Goal: Task Accomplishment & Management: Use online tool/utility

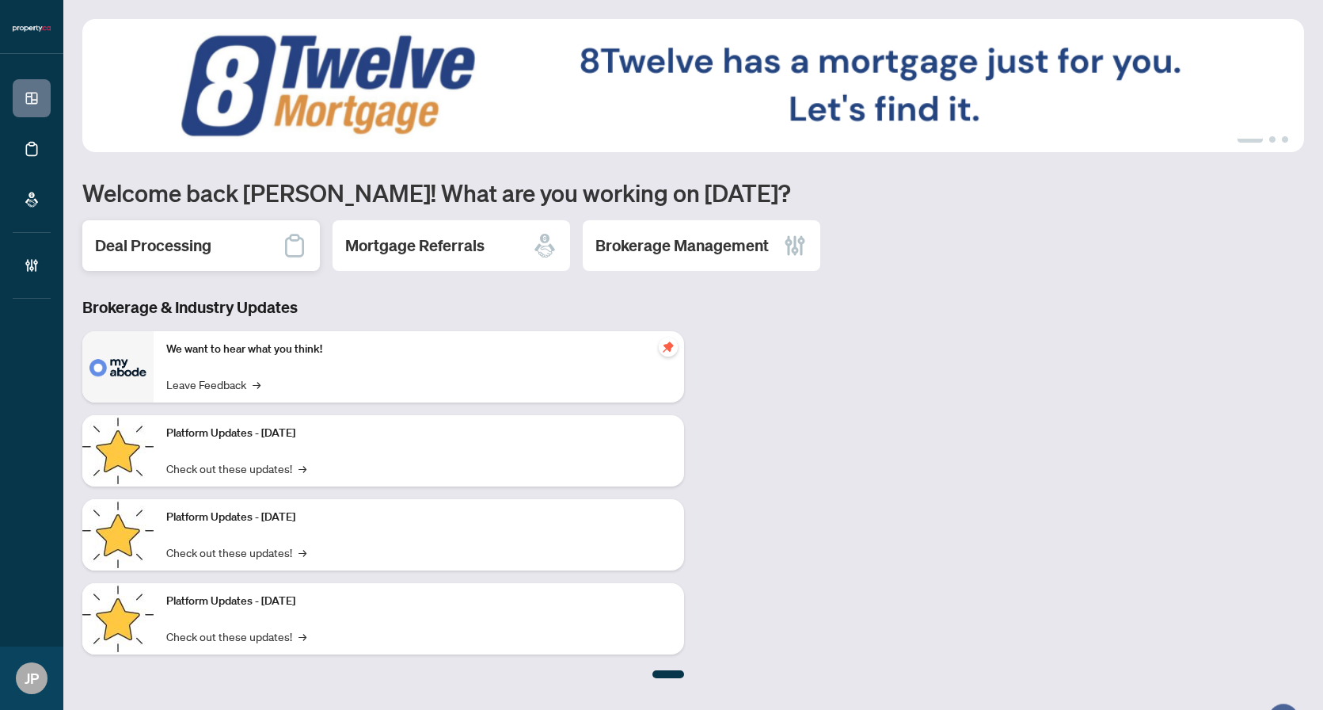
click at [162, 242] on h2 "Deal Processing" at bounding box center [153, 245] width 116 height 22
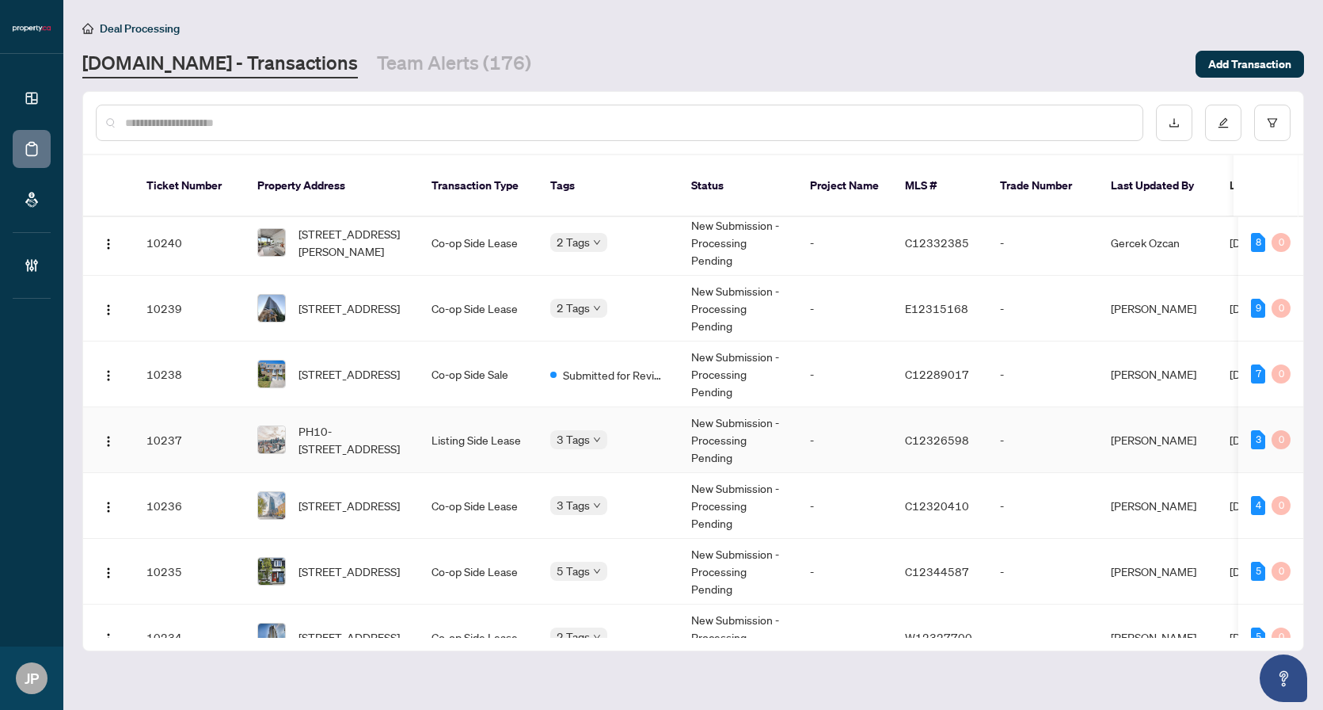
scroll to position [594, 0]
click at [669, 416] on td "3 Tags" at bounding box center [608, 438] width 141 height 66
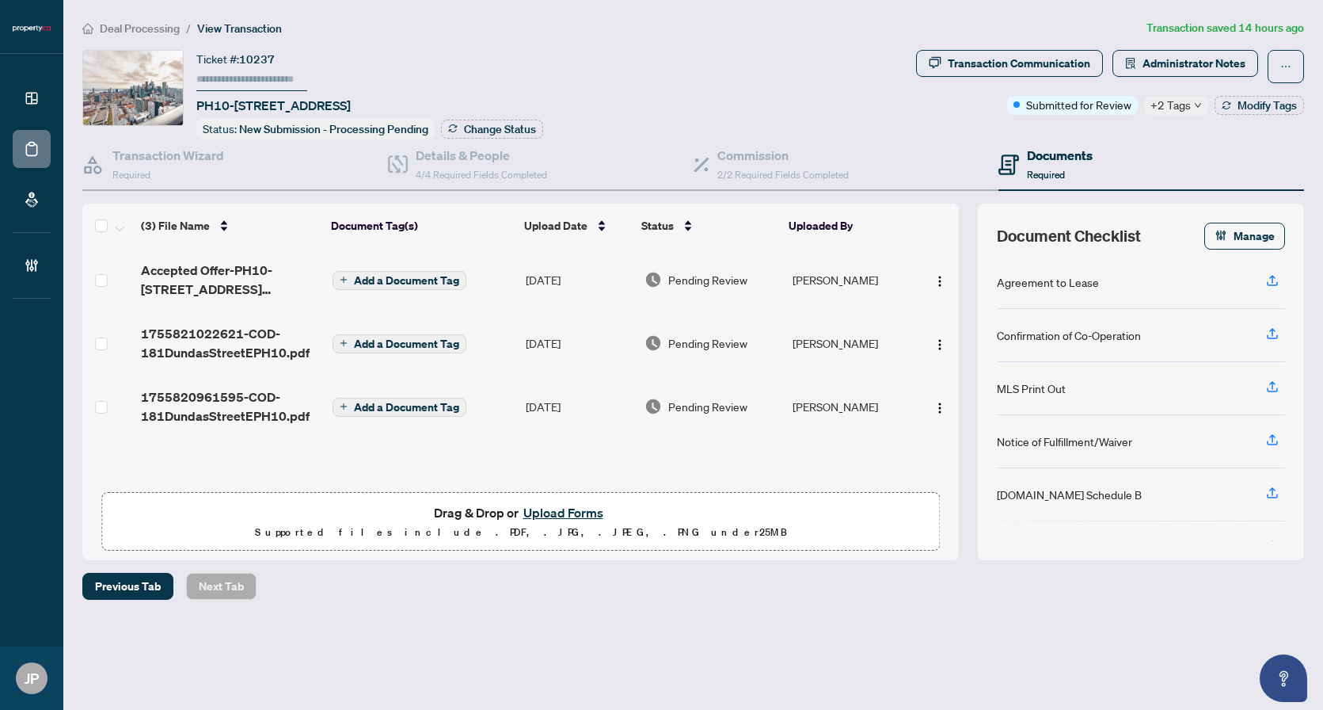
click at [1195, 101] on icon "down" at bounding box center [1198, 105] width 8 height 8
click at [875, 124] on div "Ticket #: 10237 PH10-[STREET_ADDRESS] Status: New Submission - Processing Pendi…" at bounding box center [496, 94] width 828 height 89
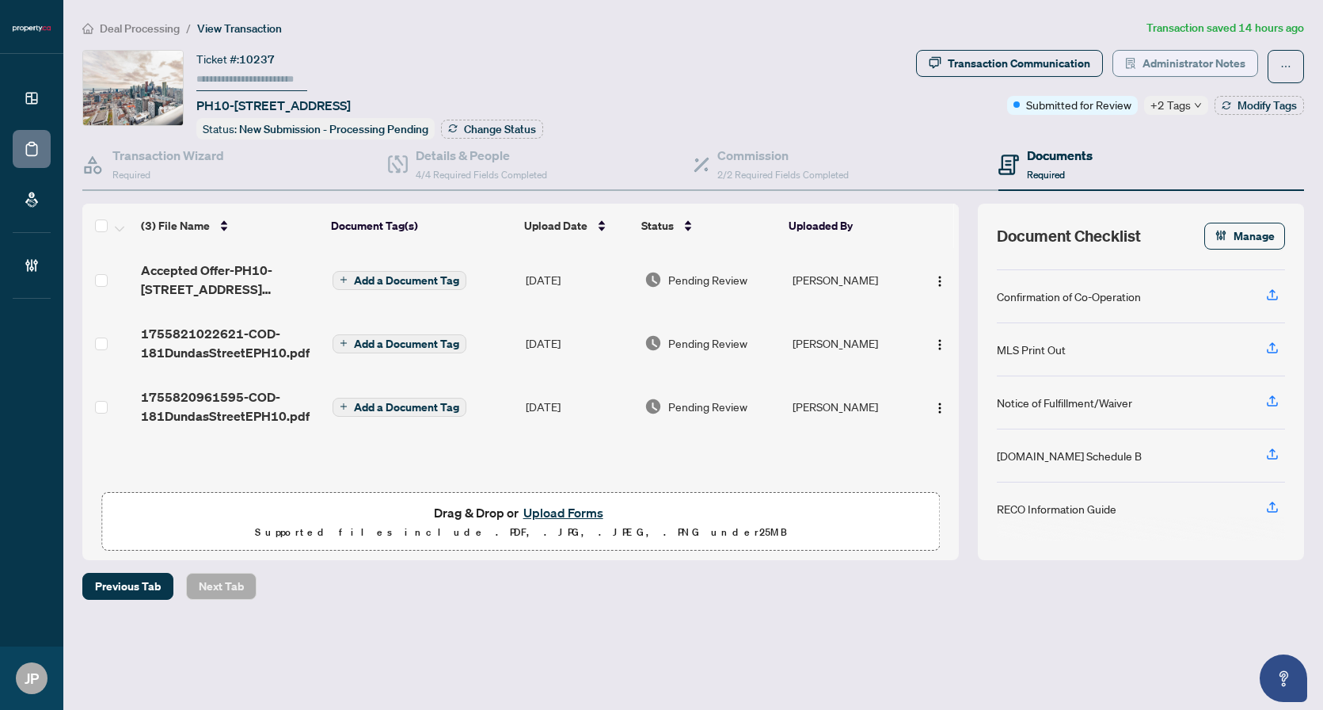
click at [1178, 65] on span "Administrator Notes" at bounding box center [1194, 63] width 103 height 25
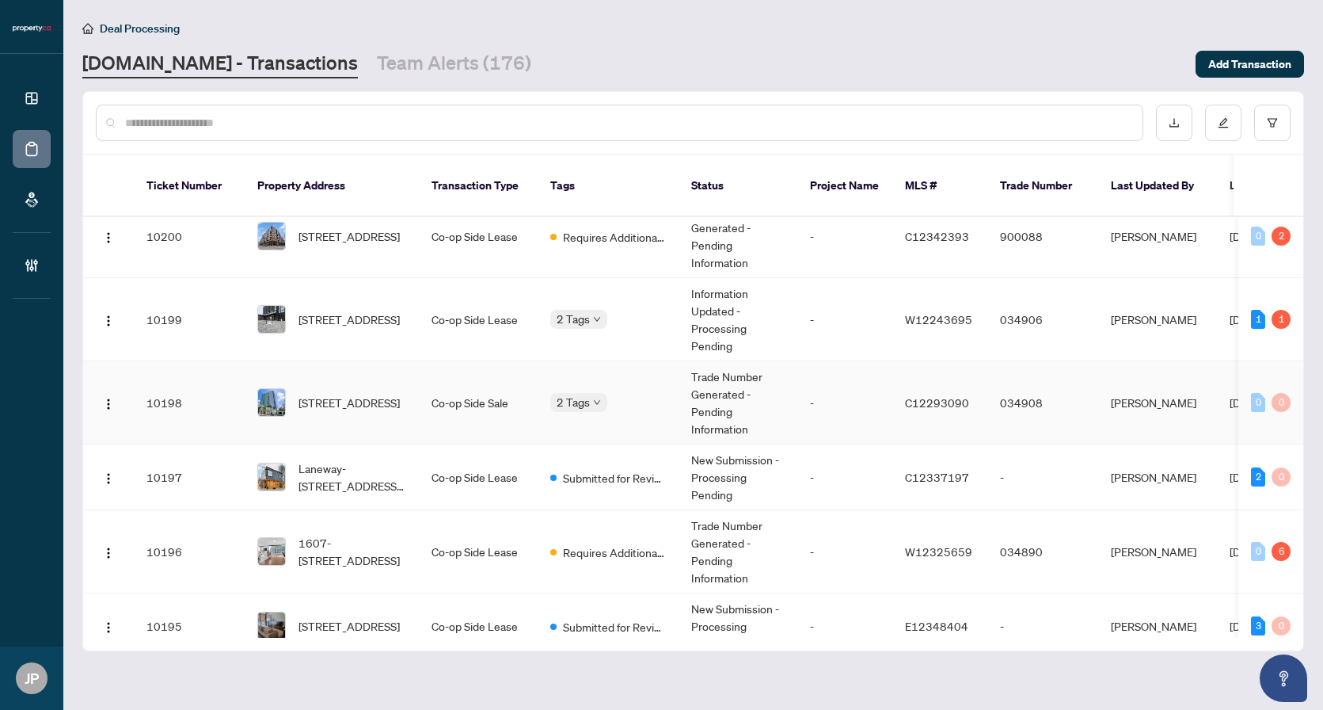
scroll to position [3490, 0]
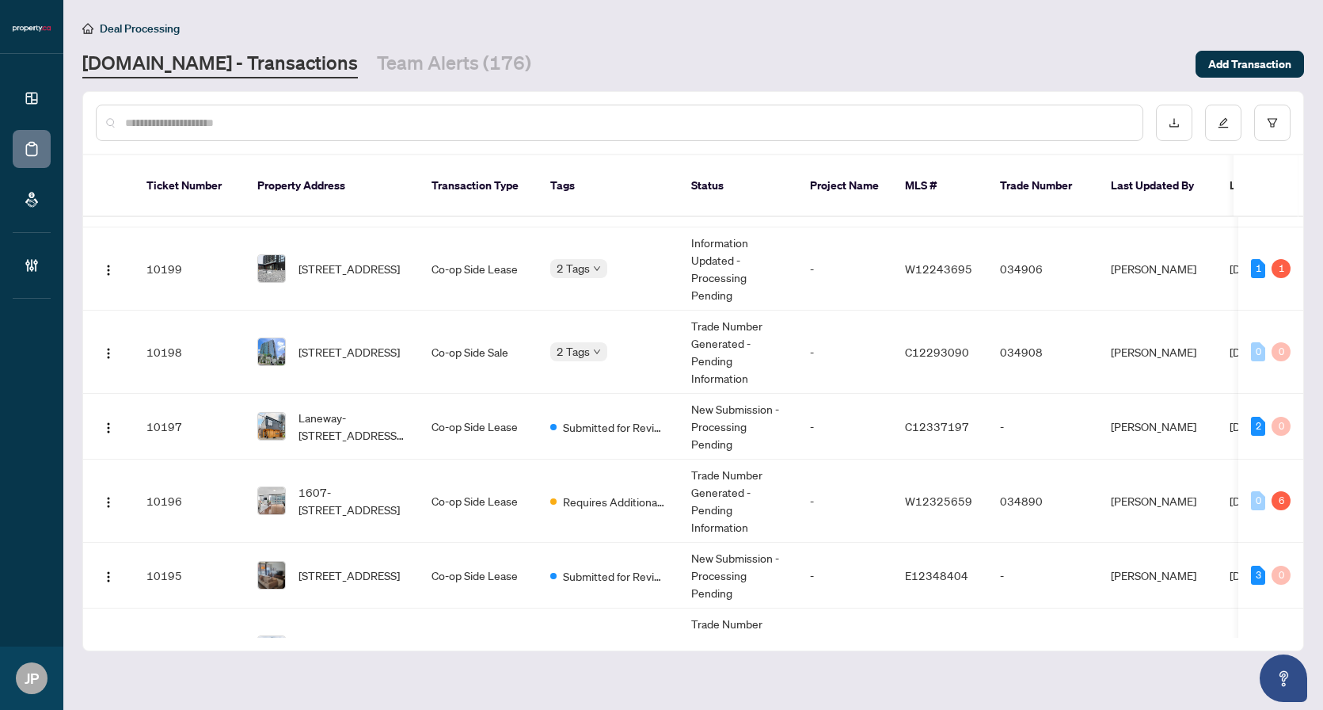
click at [266, 120] on input "text" at bounding box center [627, 122] width 1005 height 17
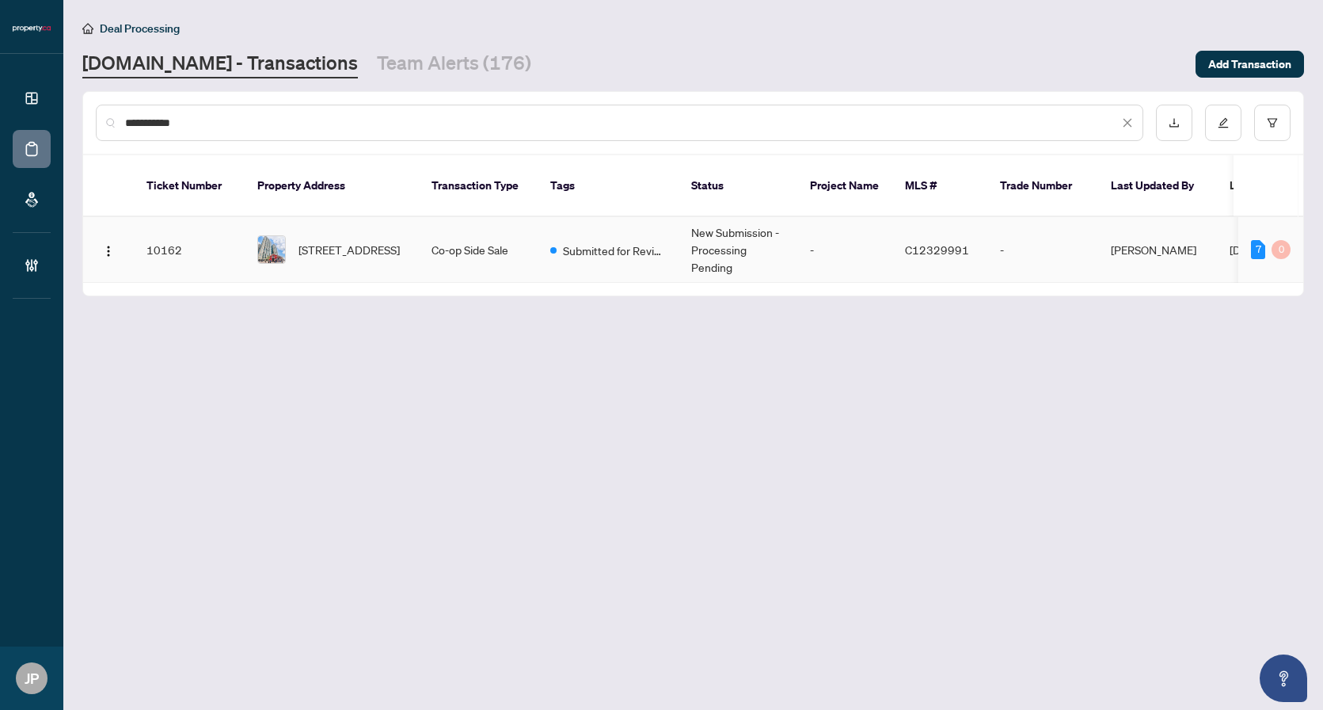
type input "**********"
click at [374, 243] on span "[STREET_ADDRESS]" at bounding box center [349, 249] width 101 height 17
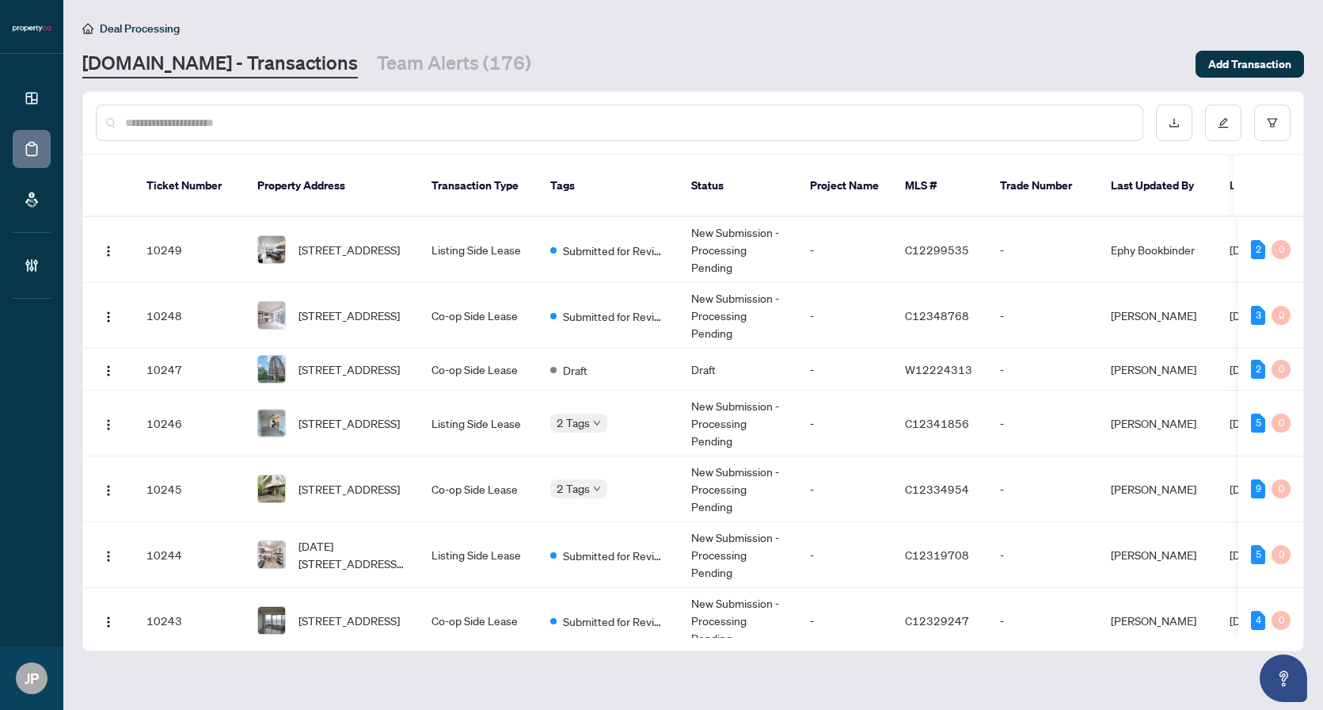
click at [252, 102] on div at bounding box center [693, 123] width 1220 height 62
click at [252, 116] on input "*" at bounding box center [627, 122] width 1005 height 17
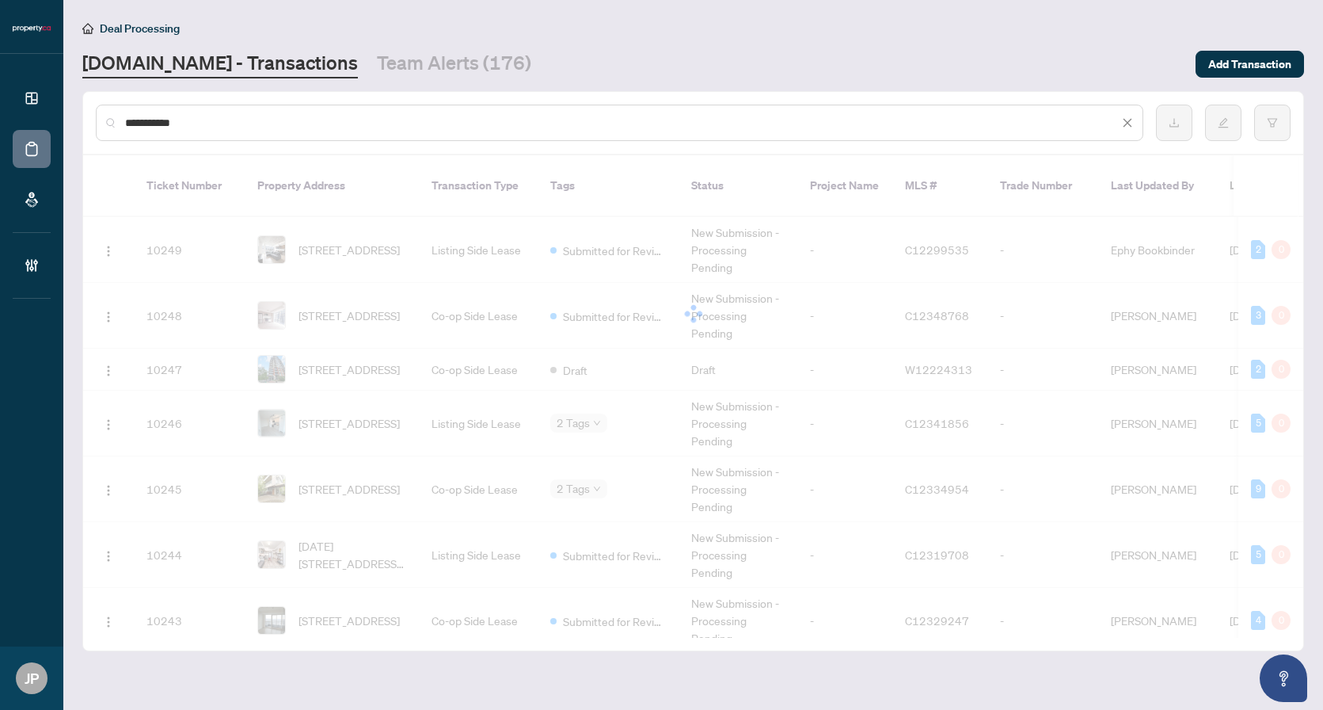
type input "**********"
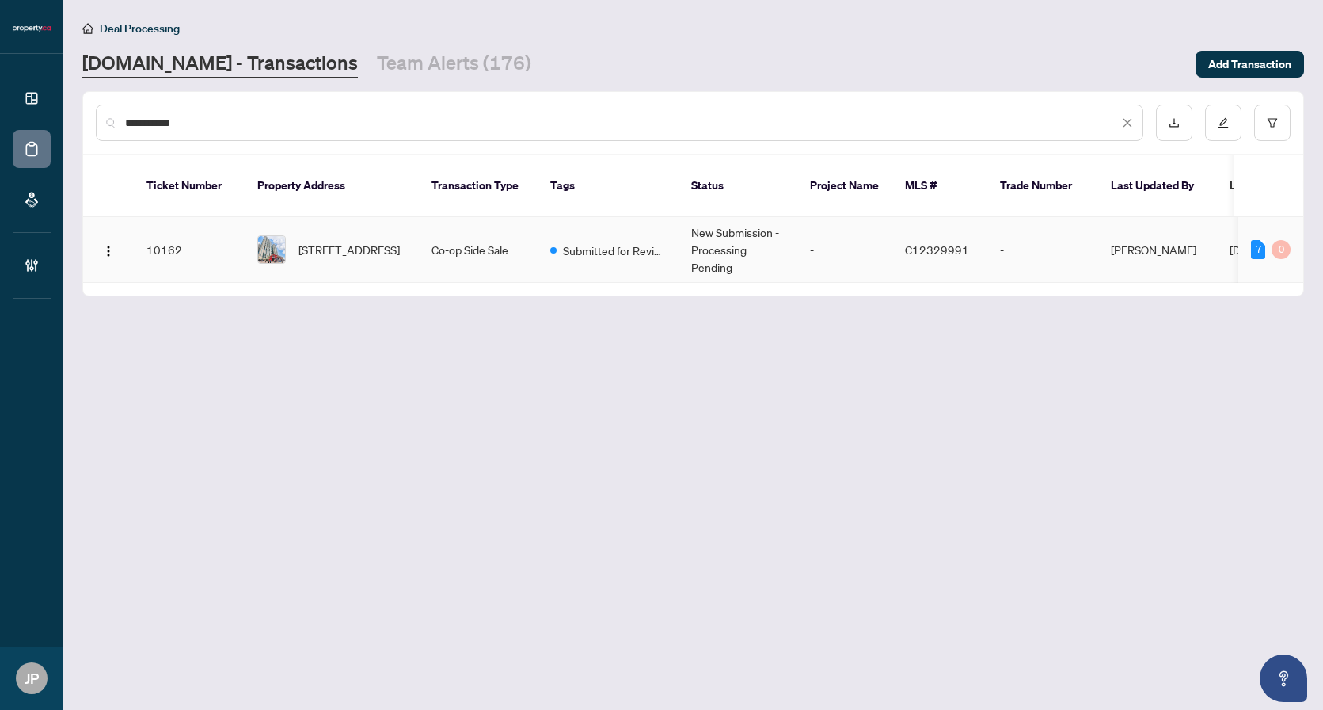
click at [462, 234] on td "Co-op Side Sale" at bounding box center [478, 250] width 119 height 66
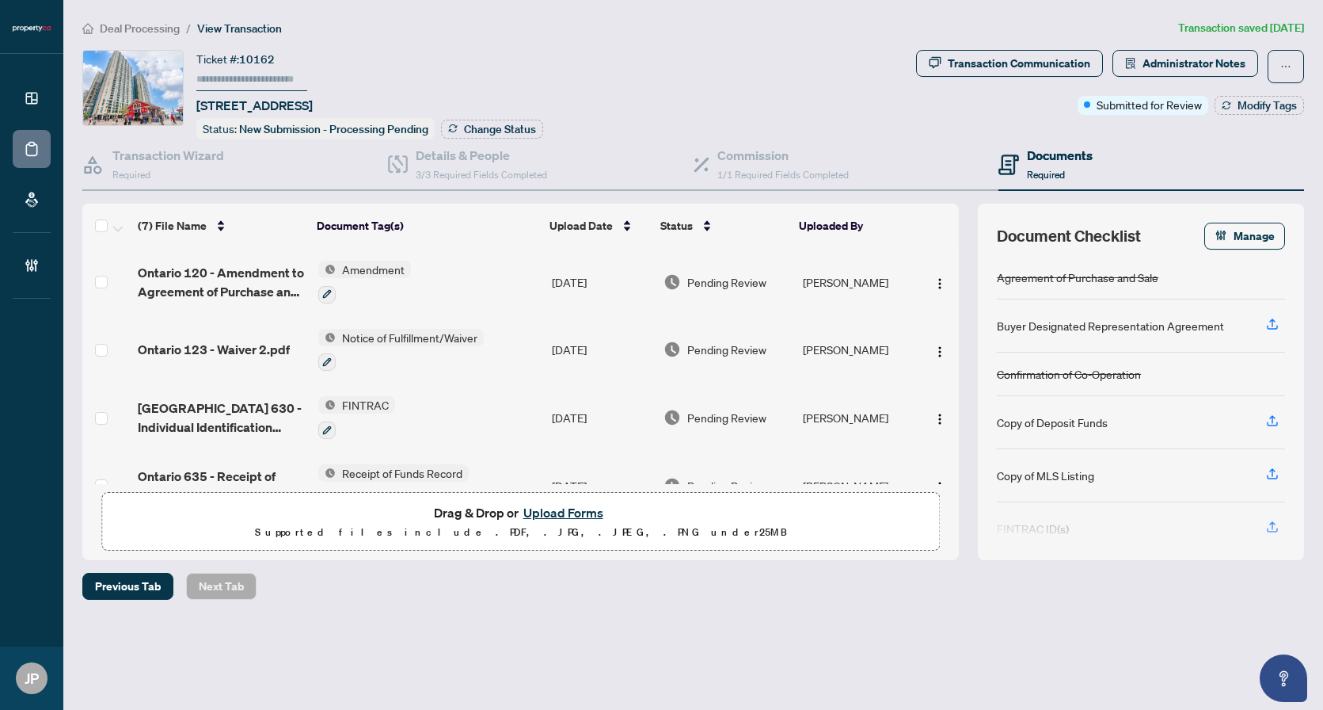
scroll to position [239, 0]
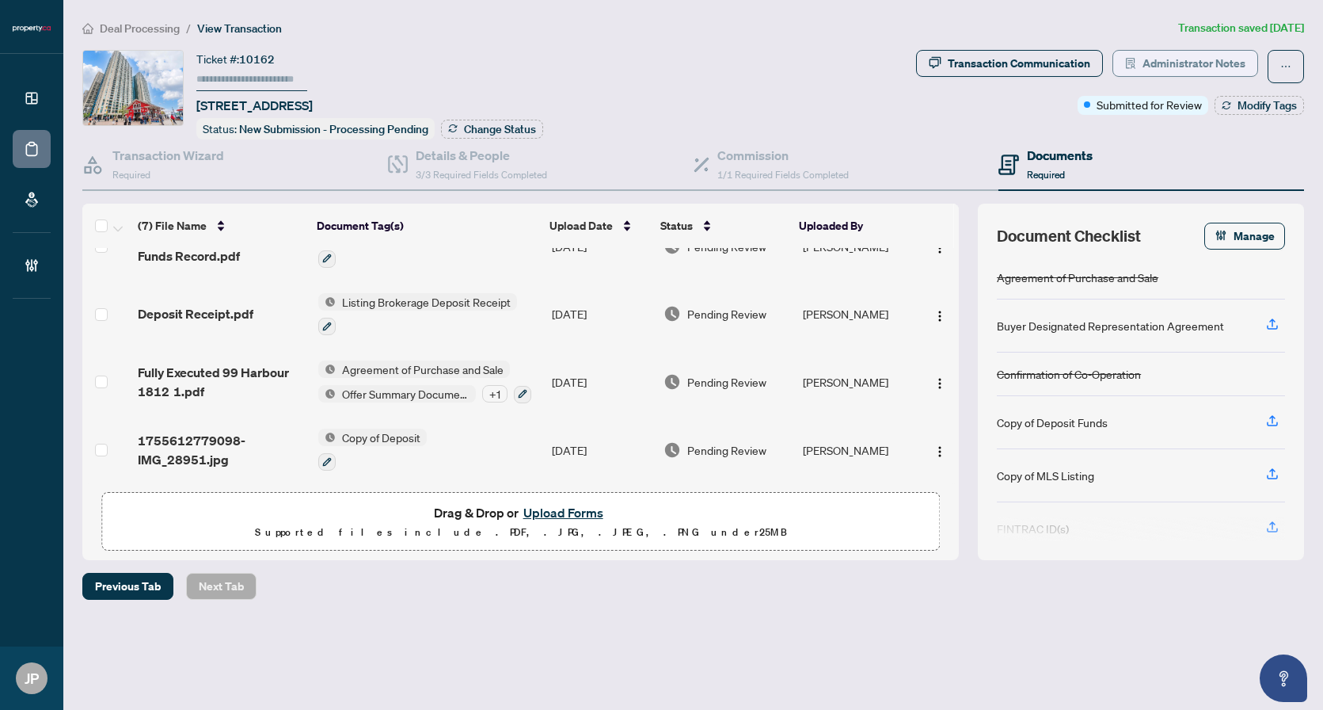
click at [1164, 62] on span "Administrator Notes" at bounding box center [1194, 63] width 103 height 25
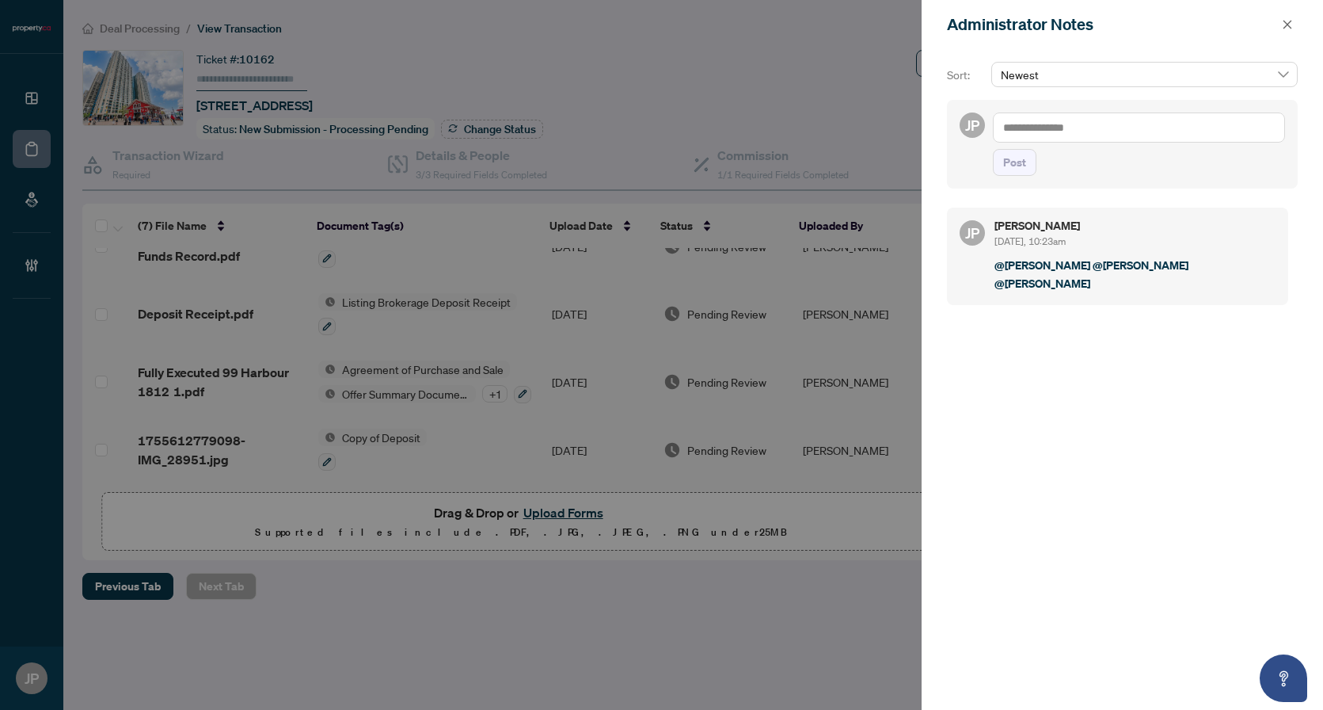
click at [684, 96] on div at bounding box center [661, 355] width 1323 height 710
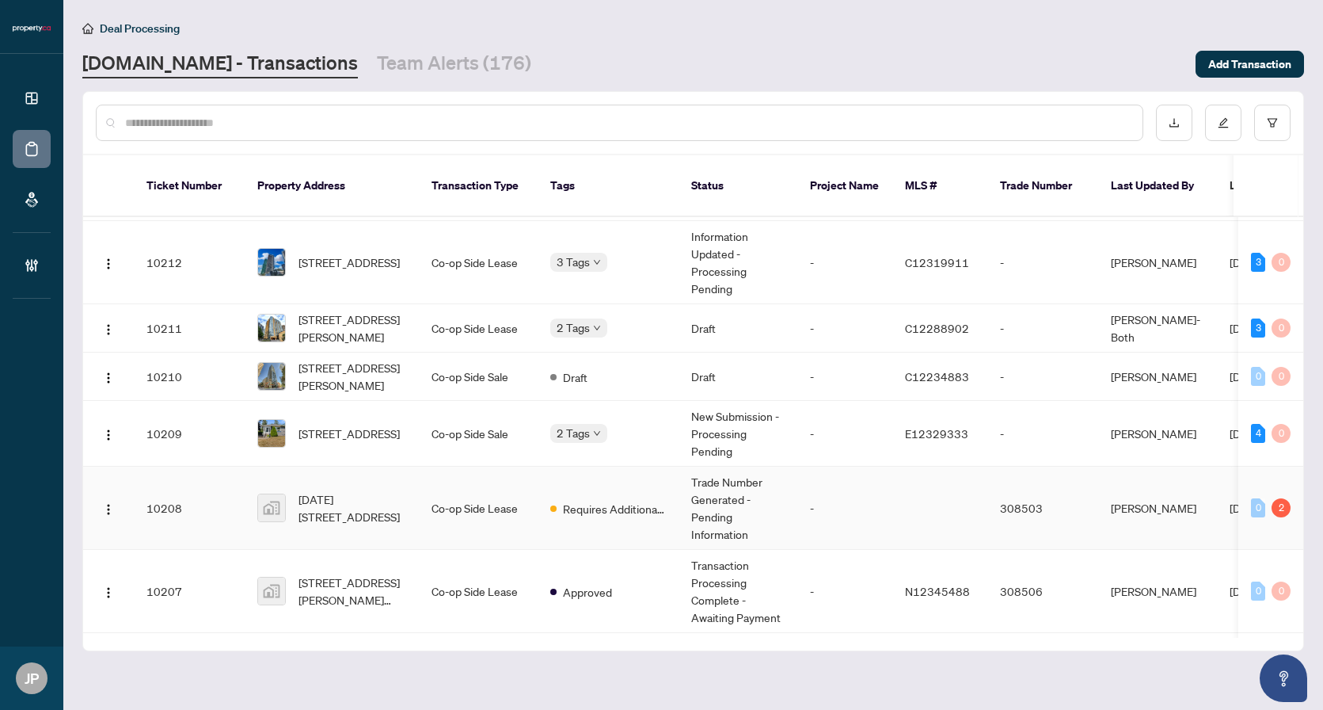
scroll to position [2559, 0]
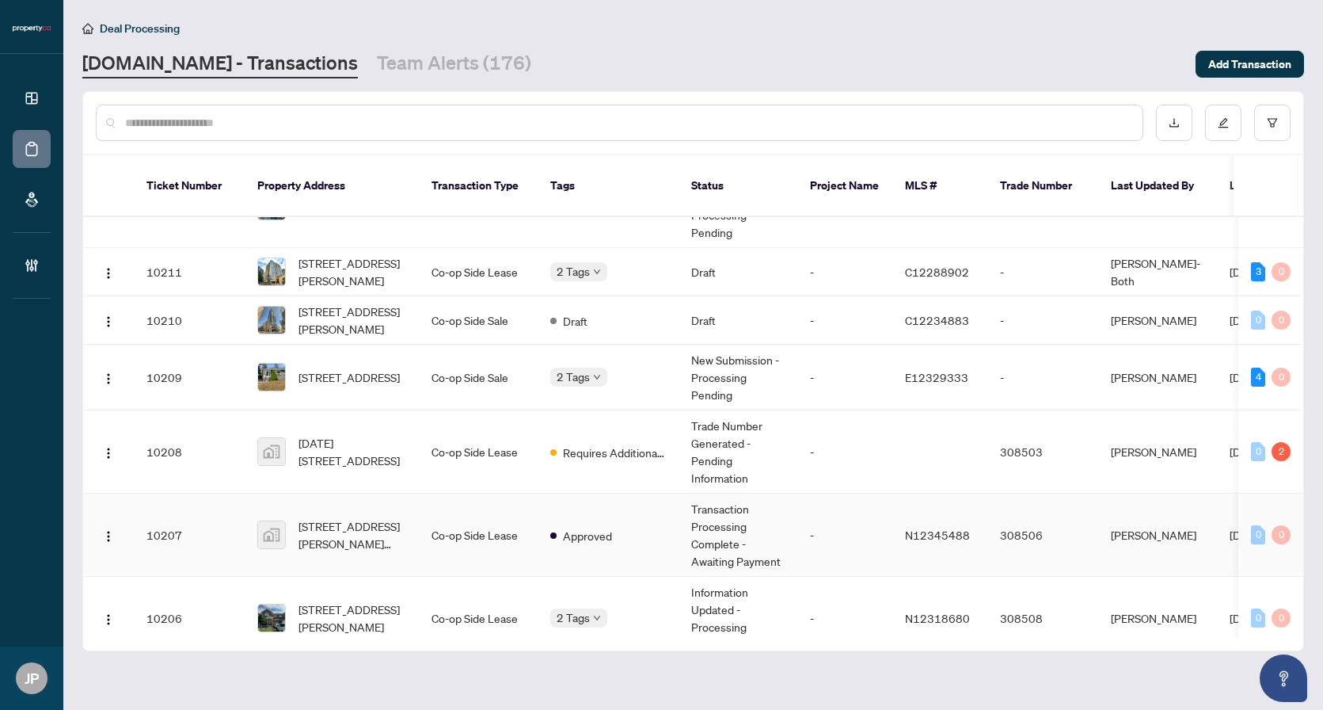
click at [781, 516] on td "Transaction Processing Complete - Awaiting Payment" at bounding box center [738, 534] width 119 height 83
